Goal: Navigation & Orientation: Find specific page/section

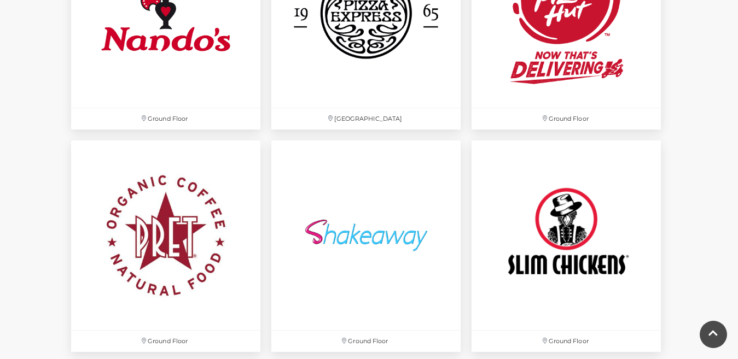
scroll to position [3039, 0]
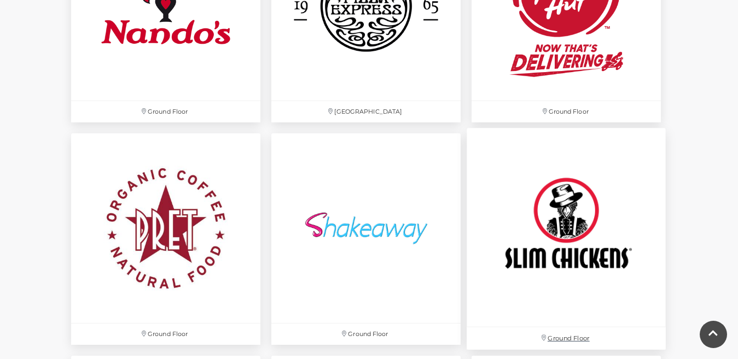
click at [577, 236] on img at bounding box center [566, 228] width 199 height 199
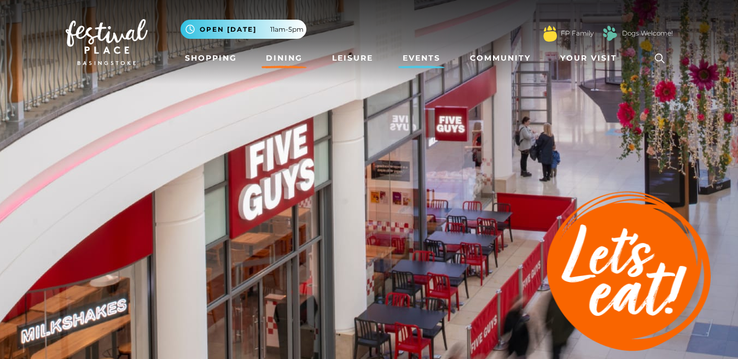
click at [413, 58] on link "Events" at bounding box center [421, 58] width 47 height 20
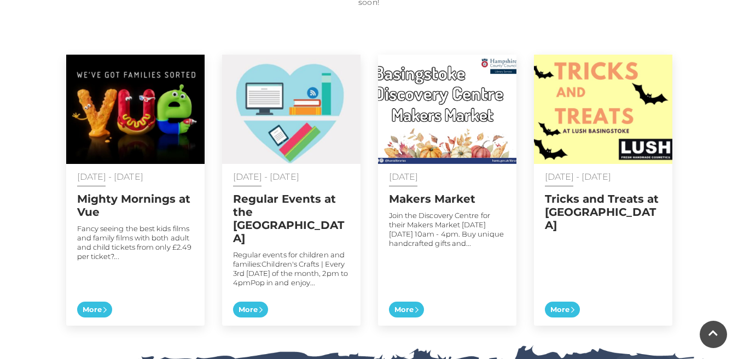
scroll to position [563, 0]
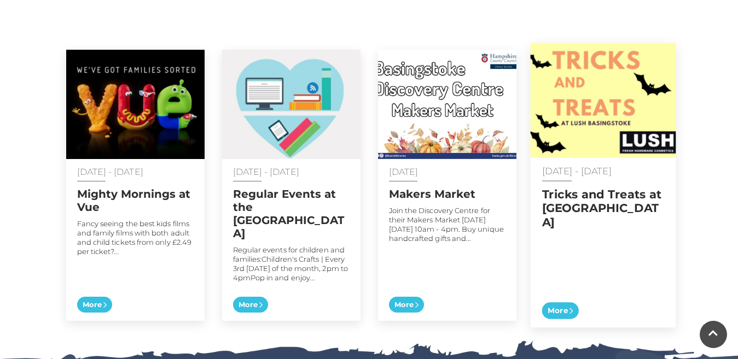
click at [635, 98] on img at bounding box center [603, 100] width 146 height 115
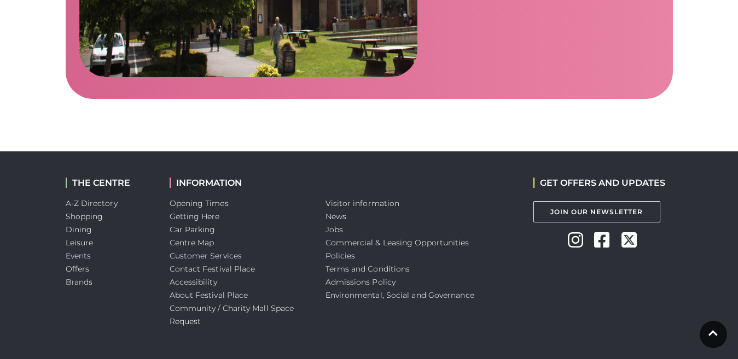
scroll to position [1894, 0]
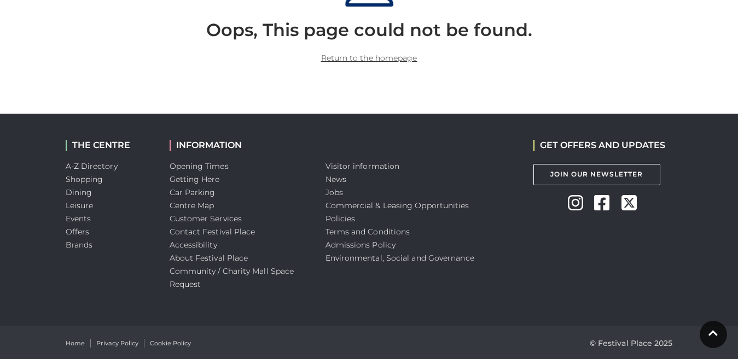
scroll to position [406, 0]
